Goal: Information Seeking & Learning: Learn about a topic

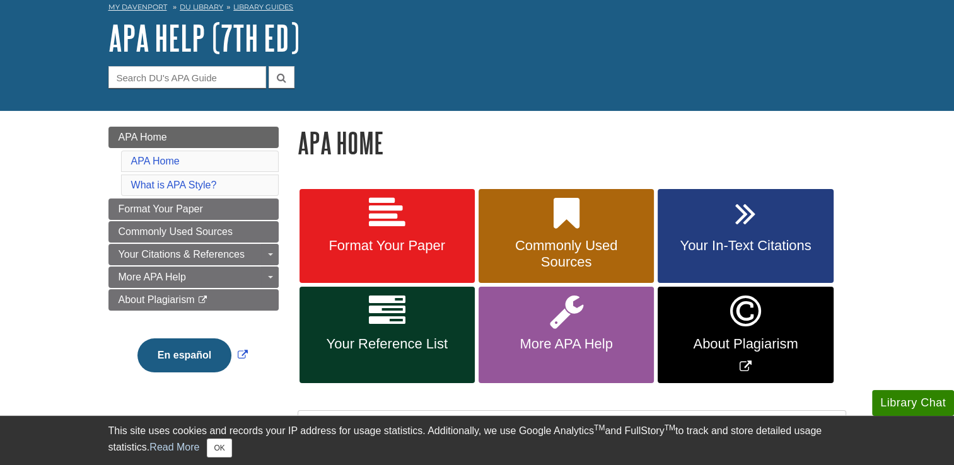
scroll to position [62, 0]
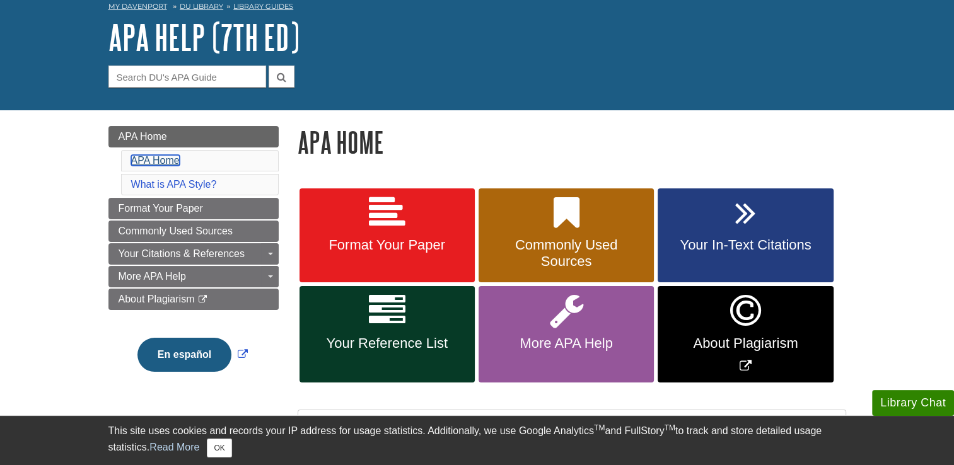
click at [165, 158] on link "APA Home" at bounding box center [155, 160] width 49 height 11
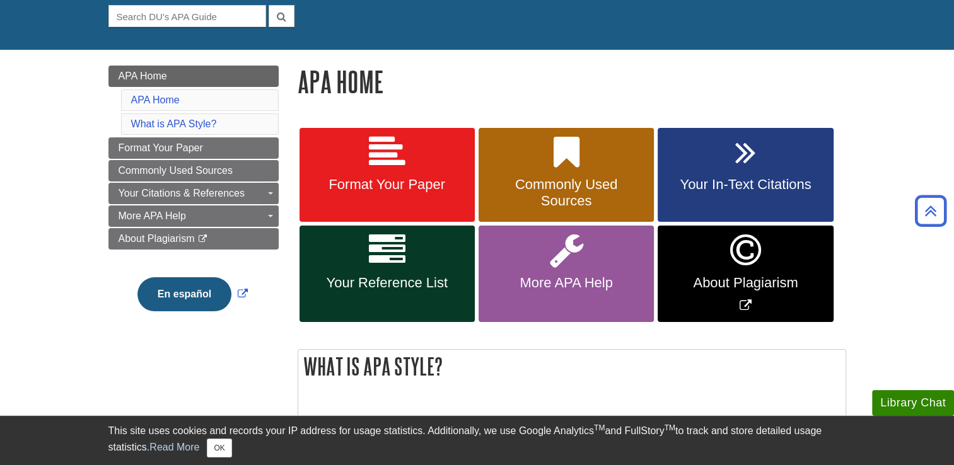
scroll to position [122, 0]
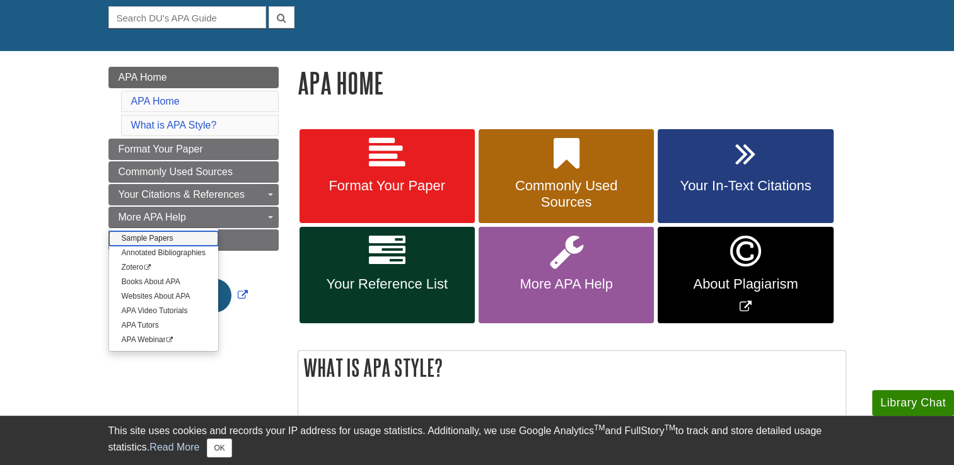
click at [194, 236] on link "Sample Papers" at bounding box center [163, 238] width 109 height 14
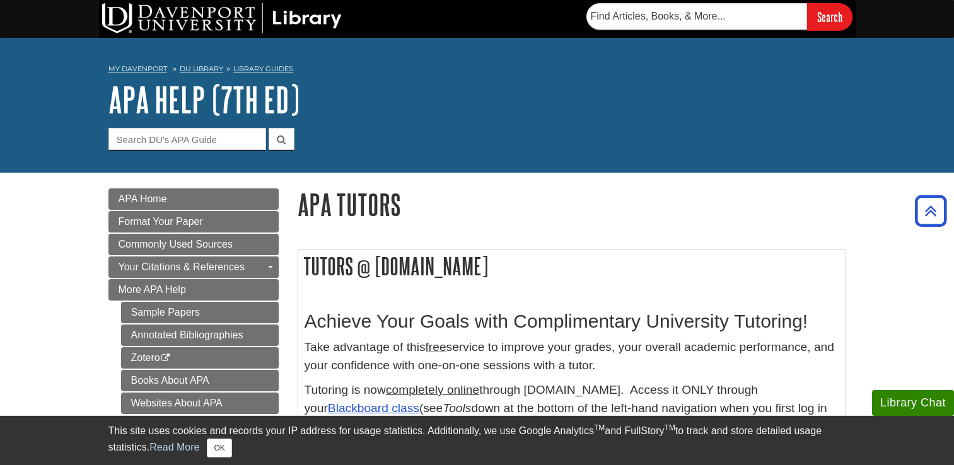
scroll to position [255, 0]
